Goal: Transaction & Acquisition: Purchase product/service

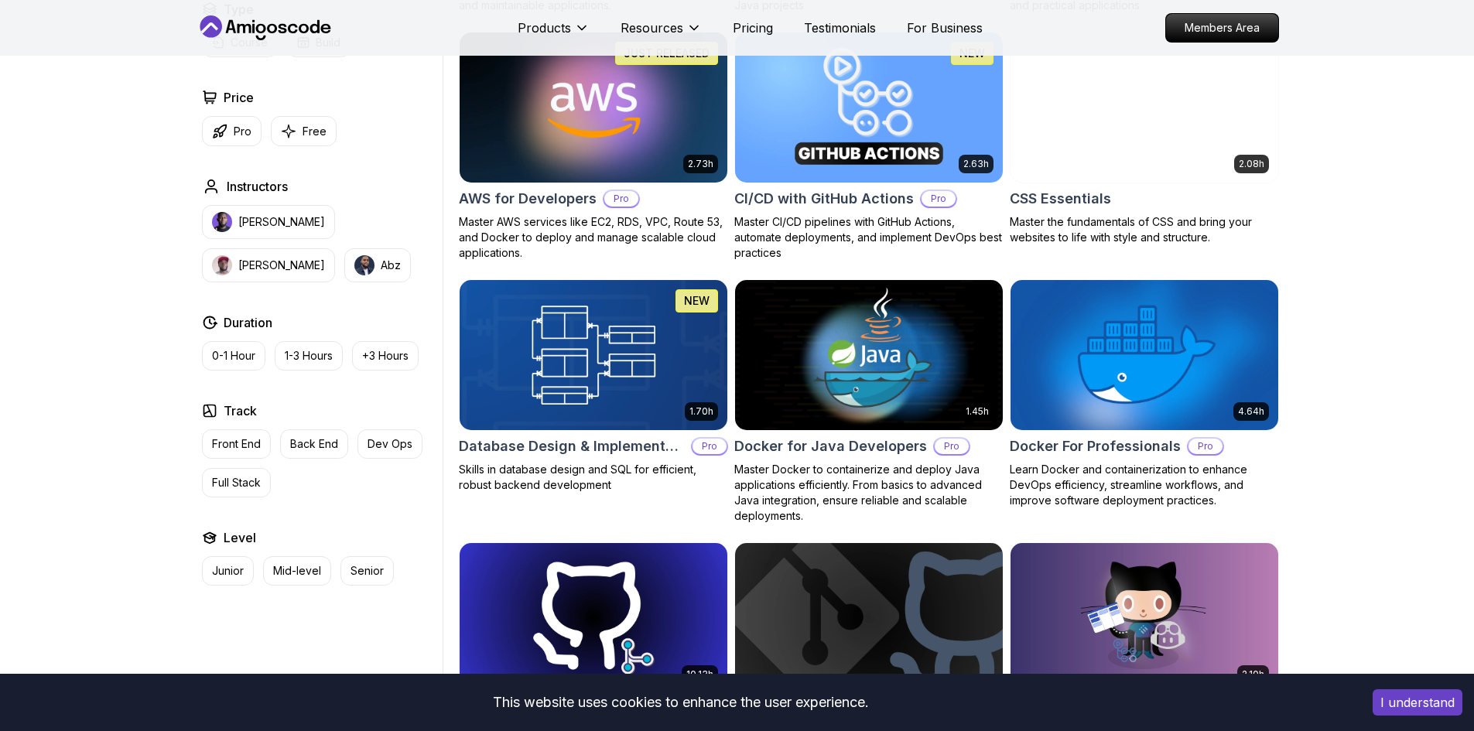
scroll to position [1161, 0]
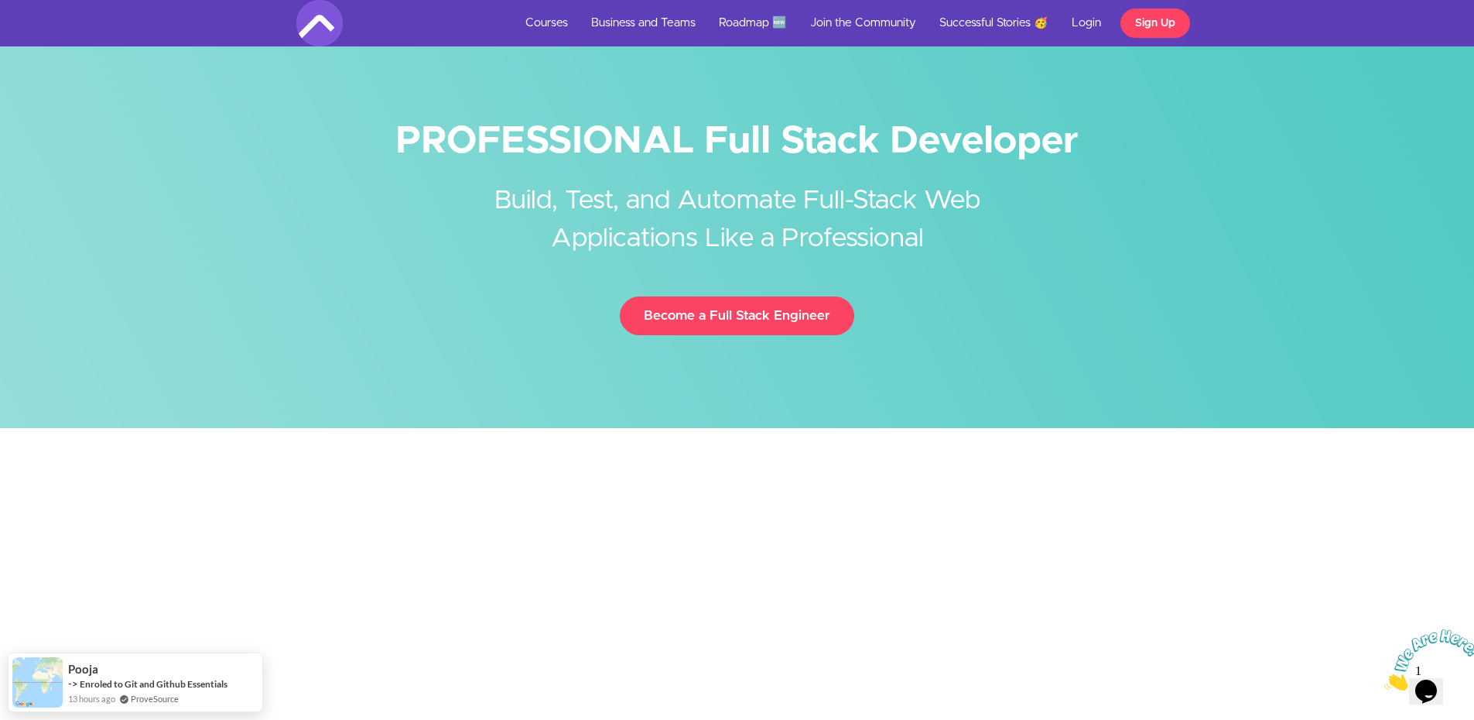
drag, startPoint x: 398, startPoint y: 138, endPoint x: 1084, endPoint y: 146, distance: 685.8
click at [1084, 146] on h1 "PROFESSIONAL Full Stack Developer" at bounding box center [737, 141] width 882 height 35
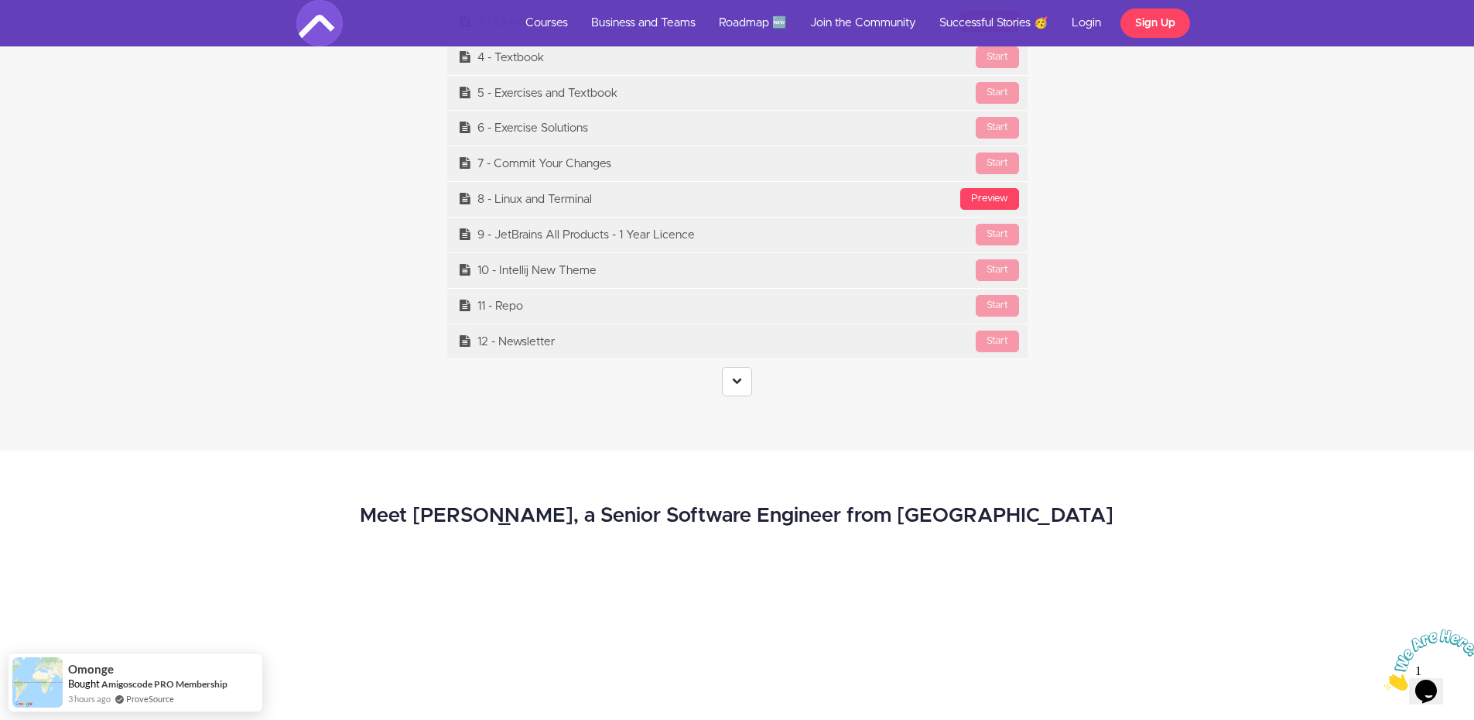
scroll to position [6579, 0]
drag, startPoint x: 741, startPoint y: 378, endPoint x: 734, endPoint y: 379, distance: 7.8
click at [741, 378] on icon at bounding box center [737, 378] width 10 height 10
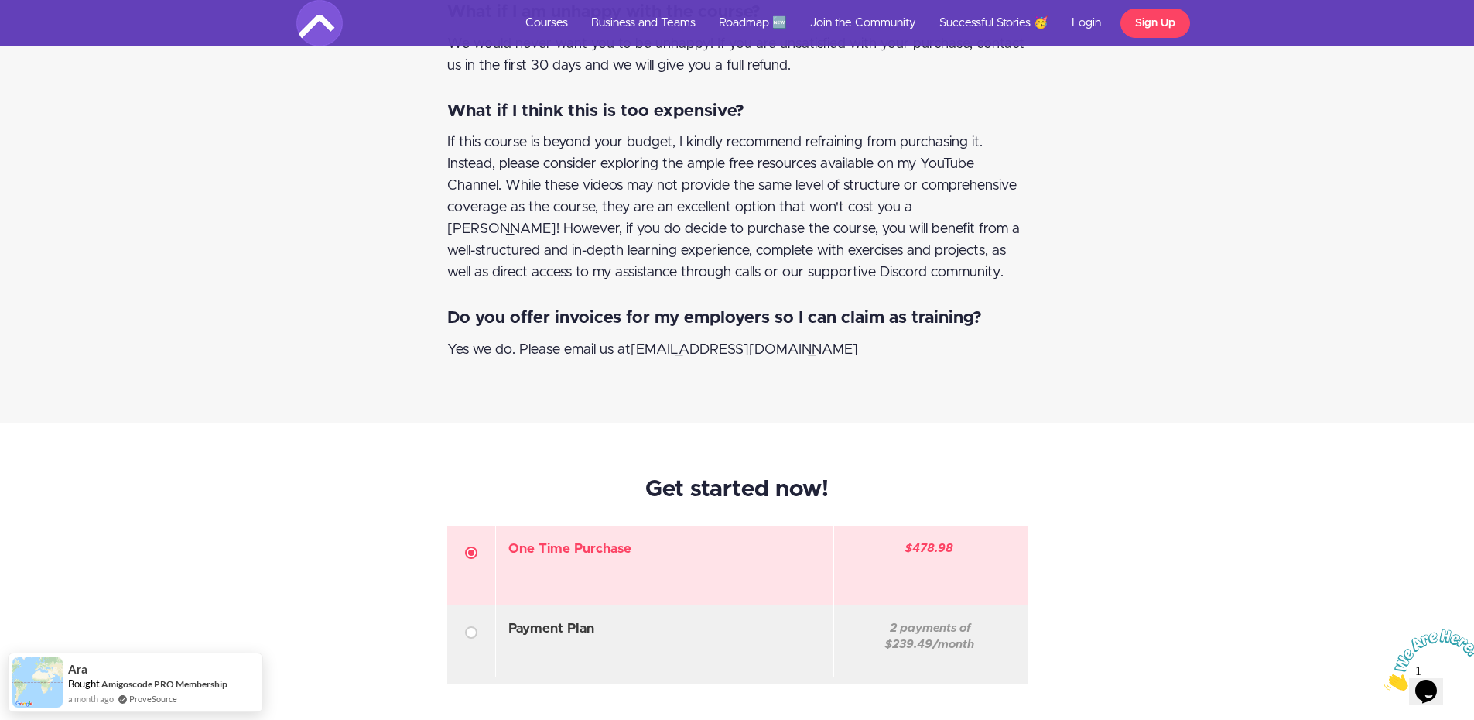
scroll to position [45931, 0]
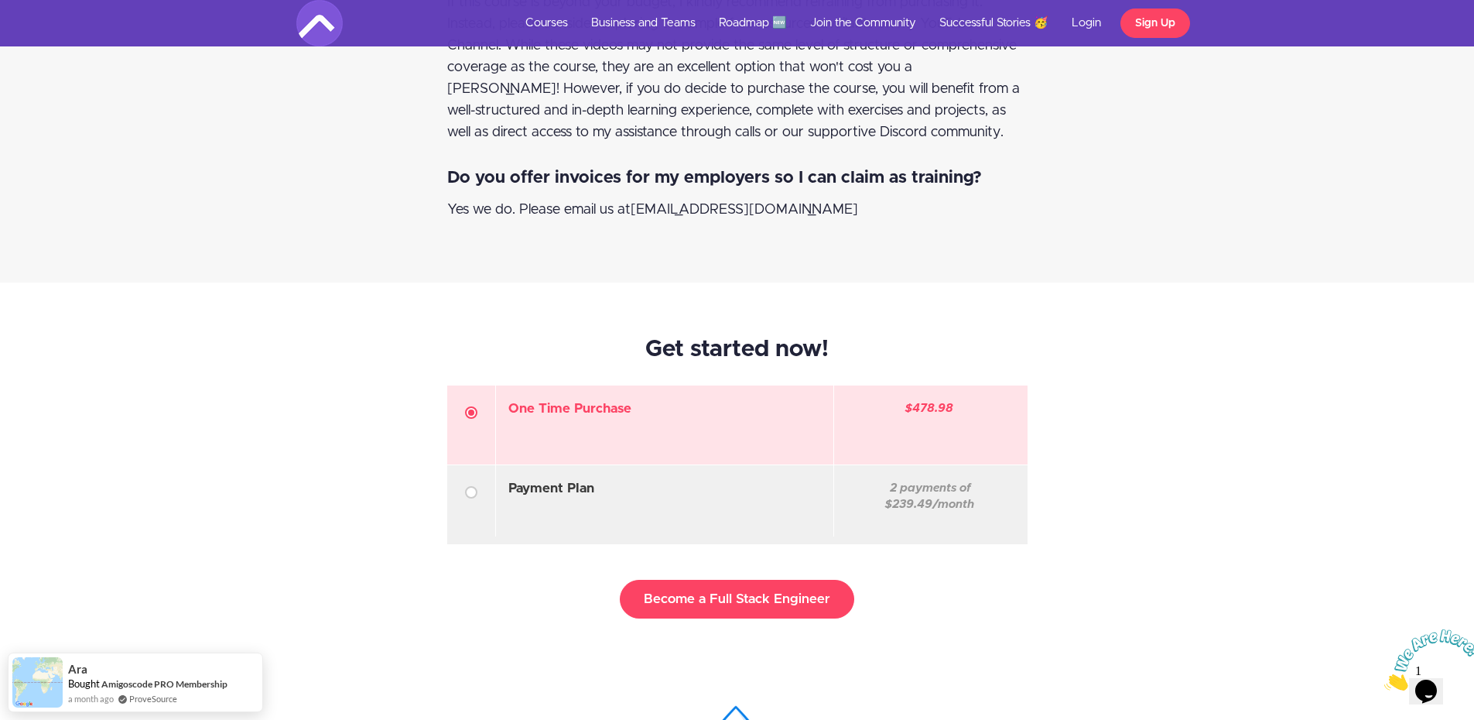
drag, startPoint x: 899, startPoint y: 354, endPoint x: 1045, endPoint y: 358, distance: 146.3
click at [1045, 370] on div "One Time Purchase Coupon Discount or pay in installments: $478.98" at bounding box center [738, 518] width 906 height 296
click at [1257, 378] on div "Get started now! One Time Purchase Coupon Discount or pay in installments: $478…" at bounding box center [737, 494] width 1474 height 422
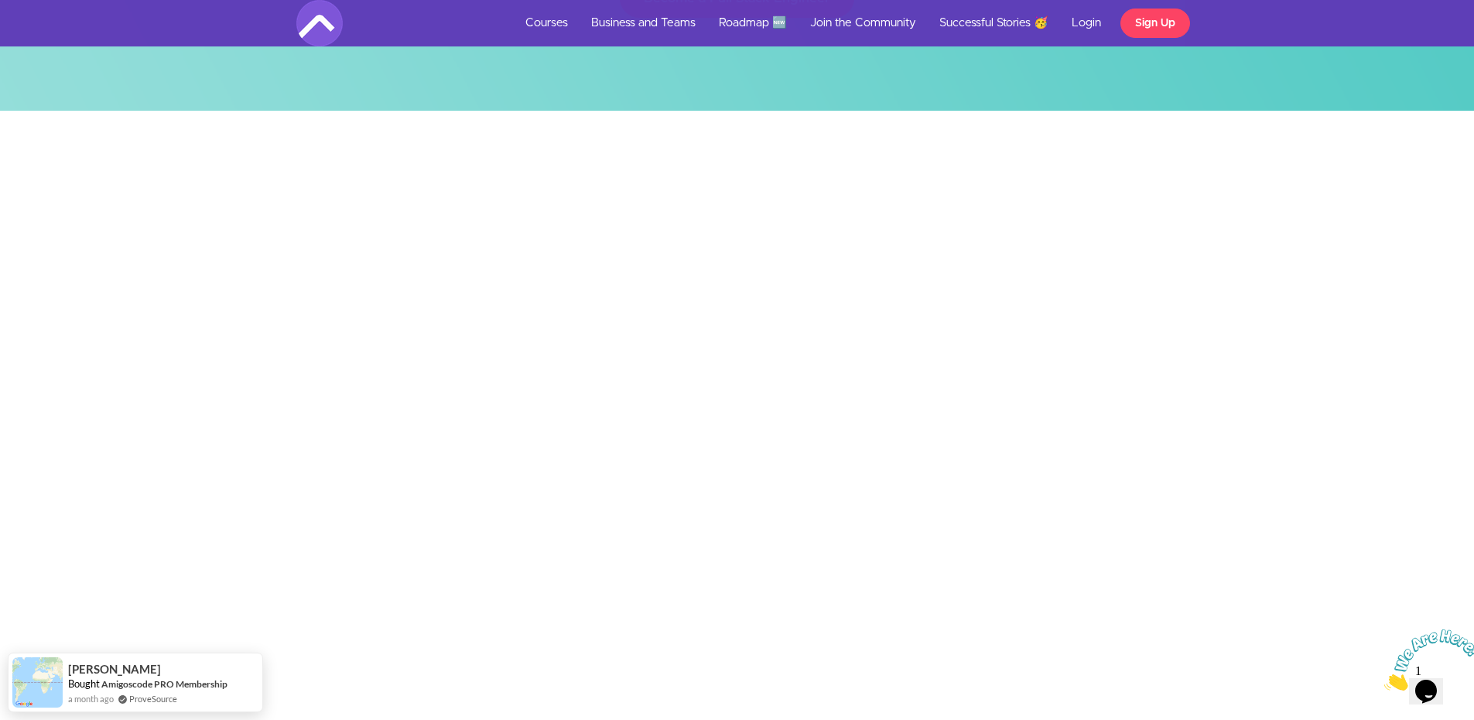
scroll to position [310, 0]
